Goal: Navigation & Orientation: Go to known website

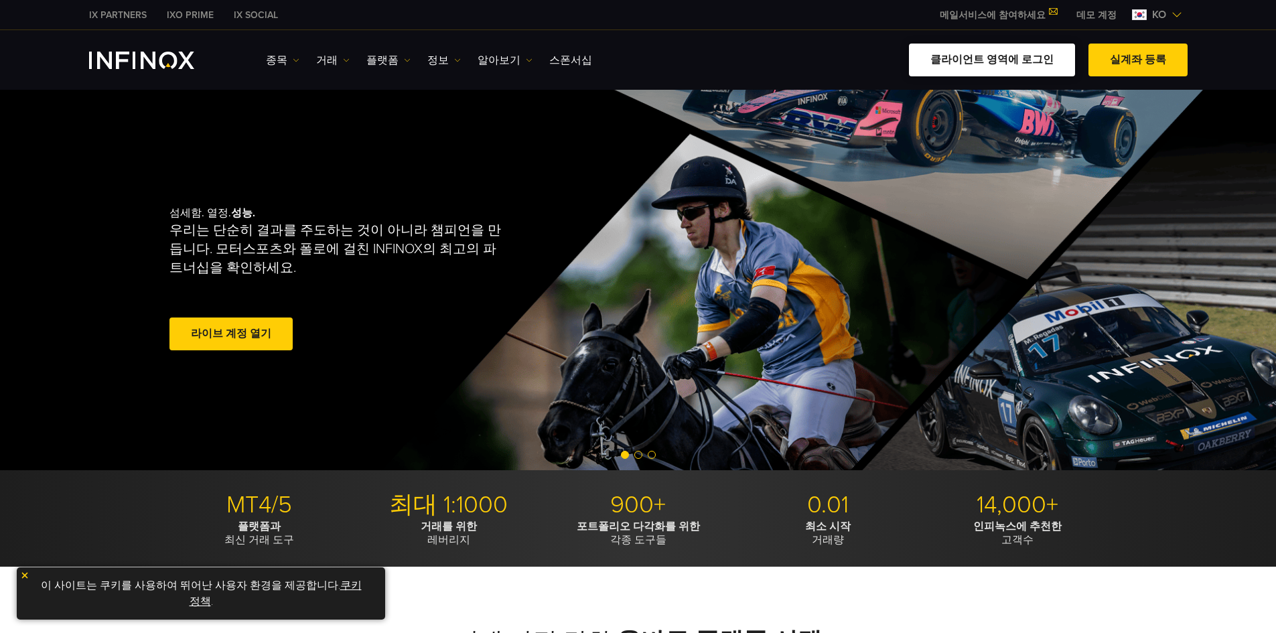
click at [631, 55] on link "클라이언트 영역에 로그인" at bounding box center [992, 60] width 166 height 33
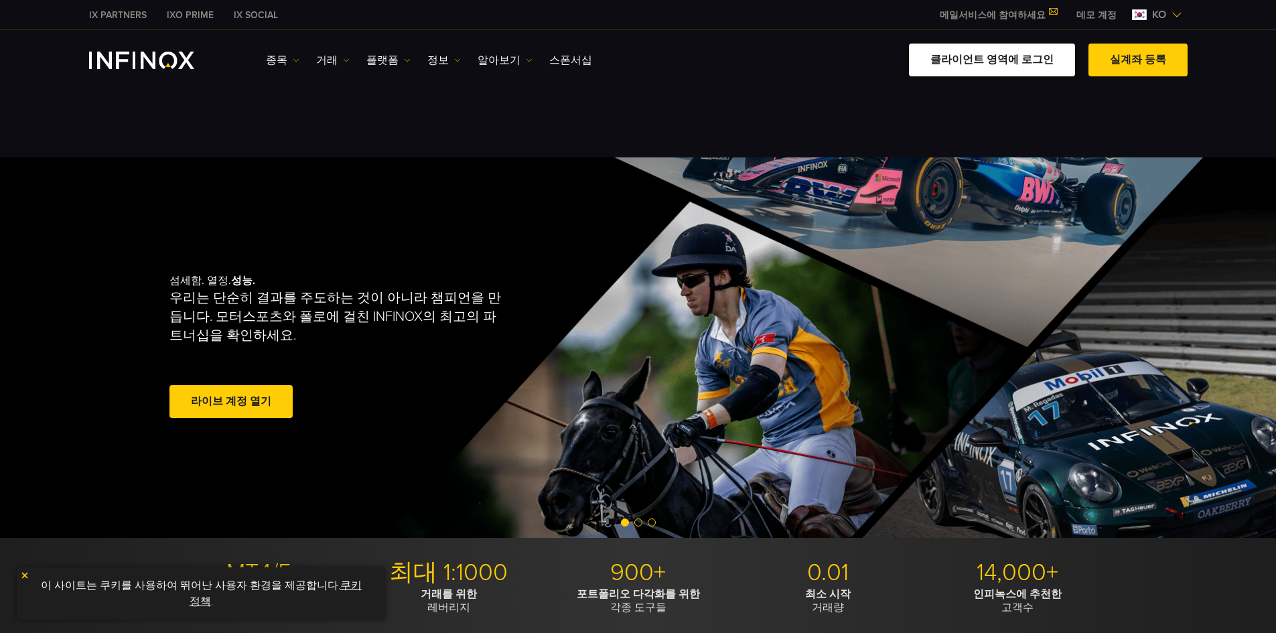
click at [631, 63] on link "클라이언트 영역에 로그인" at bounding box center [992, 60] width 166 height 33
click at [631, 58] on link "클라이언트 영역에 로그인" at bounding box center [992, 60] width 166 height 33
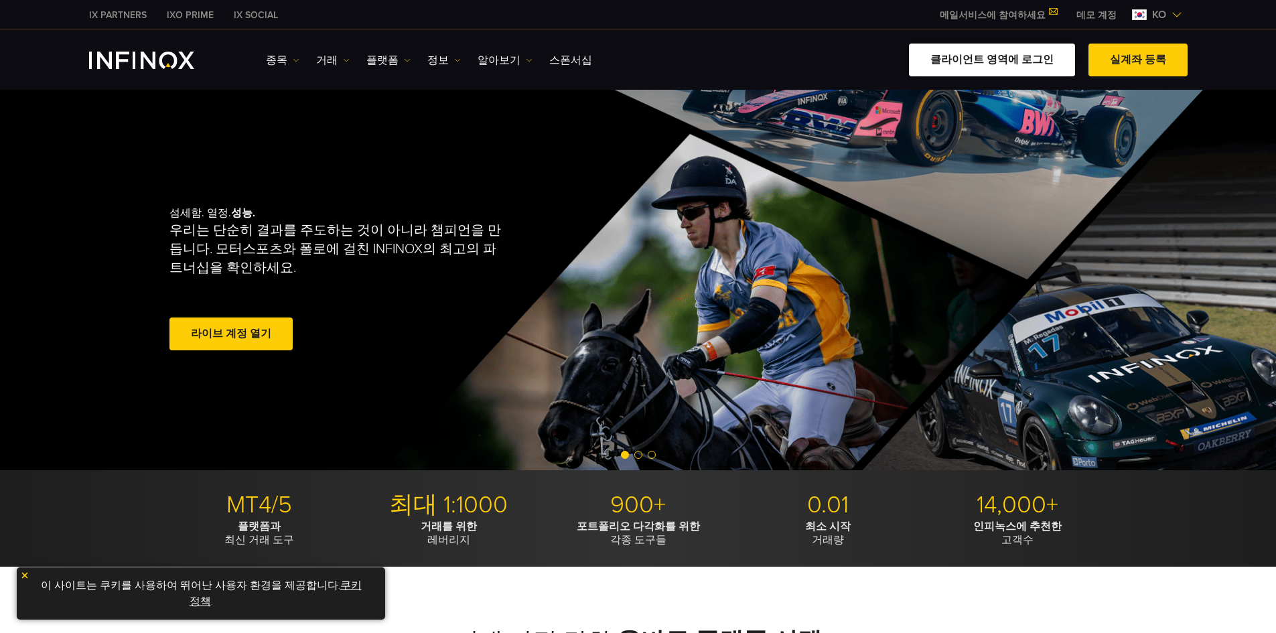
click at [1025, 66] on link "클라이언트 영역에 로그인" at bounding box center [992, 60] width 166 height 33
click at [1023, 64] on link "클라이언트 영역에 로그인" at bounding box center [992, 60] width 166 height 33
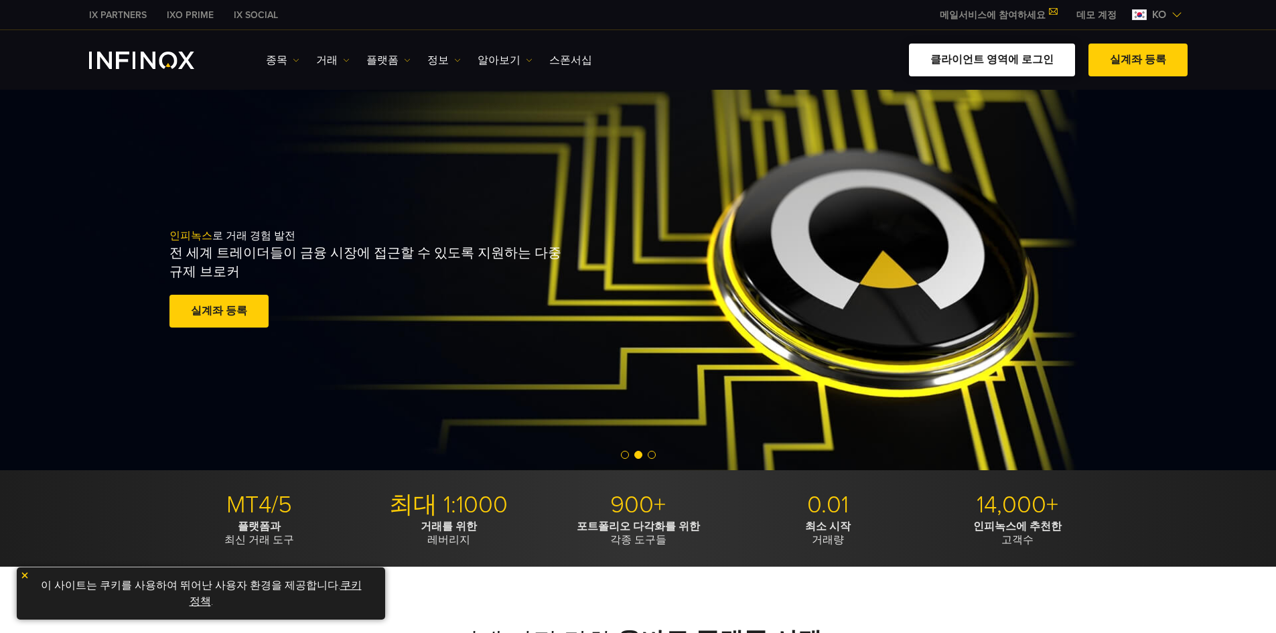
click at [1023, 64] on link "클라이언트 영역에 로그인" at bounding box center [992, 60] width 166 height 33
